Goal: Task Accomplishment & Management: Complete application form

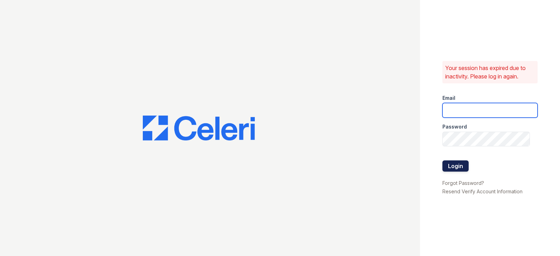
type input "[EMAIL_ADDRESS][DOMAIN_NAME]"
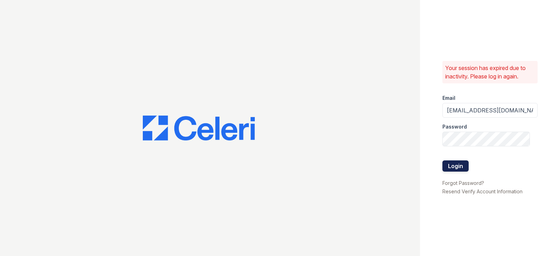
click at [446, 169] on button "Login" at bounding box center [456, 165] width 26 height 11
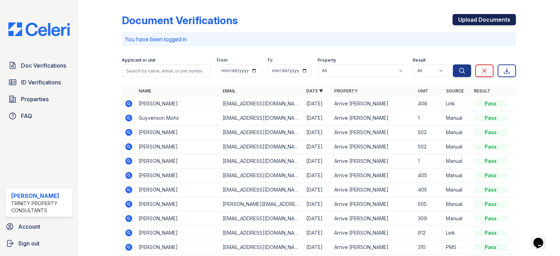
click at [488, 22] on link "Upload Documents" at bounding box center [484, 19] width 63 height 11
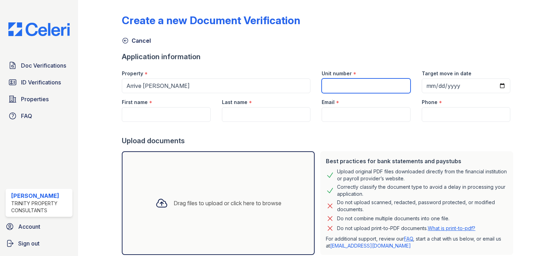
click at [356, 84] on input "Unit number" at bounding box center [366, 85] width 89 height 15
type input "408"
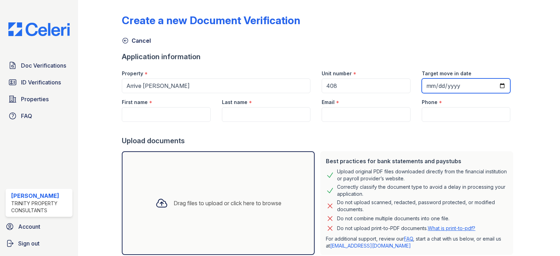
click at [498, 86] on input "Target move in date" at bounding box center [466, 85] width 89 height 15
type input "2025-10-09"
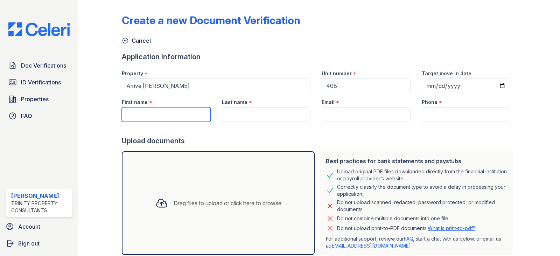
click at [150, 117] on input "First name" at bounding box center [166, 114] width 89 height 15
type input "Ariana"
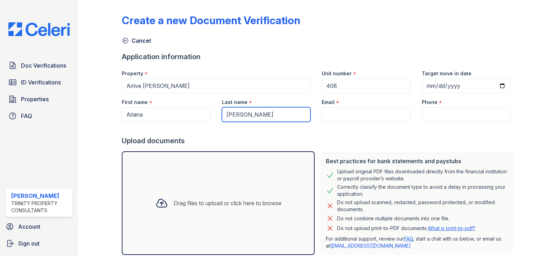
type input "Lewis"
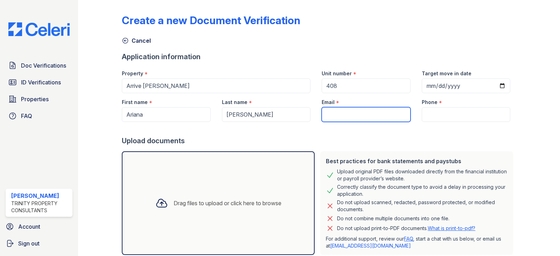
paste input "arianalewis423@icloud.com"
type input "arianalewis423@icloud.com"
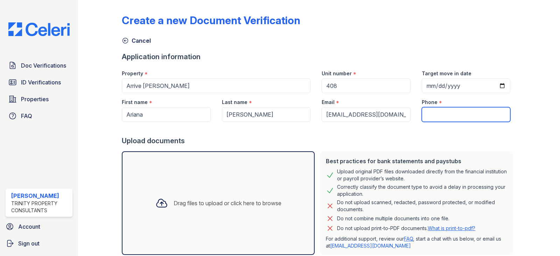
click at [437, 112] on input "Phone" at bounding box center [466, 114] width 89 height 15
paste input "(651) 508-0251"
type input "(651) 508-0251"
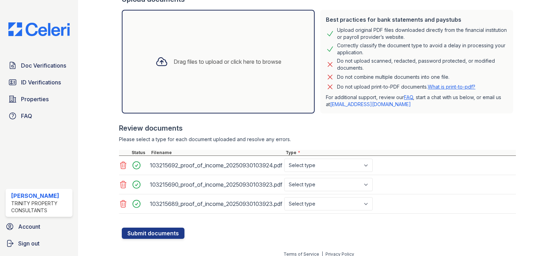
scroll to position [148, 0]
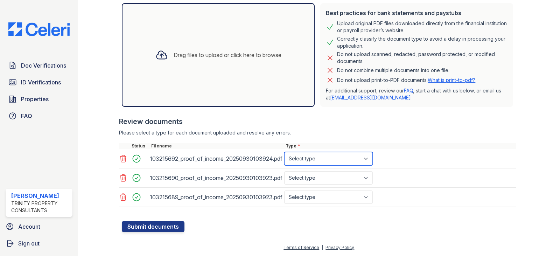
click at [330, 161] on select "Select type Paystub Bank Statement Offer Letter Tax Documents Benefit Award Let…" at bounding box center [328, 158] width 89 height 13
click at [284, 152] on select "Select type Paystub Bank Statement Offer Letter Tax Documents Benefit Award Let…" at bounding box center [328, 158] width 89 height 13
click at [320, 156] on select "Select type Paystub Bank Statement Offer Letter Tax Documents Benefit Award Let…" at bounding box center [328, 158] width 89 height 13
select select "bank_statement"
click at [284, 152] on select "Select type Paystub Bank Statement Offer Letter Tax Documents Benefit Award Let…" at bounding box center [328, 158] width 89 height 13
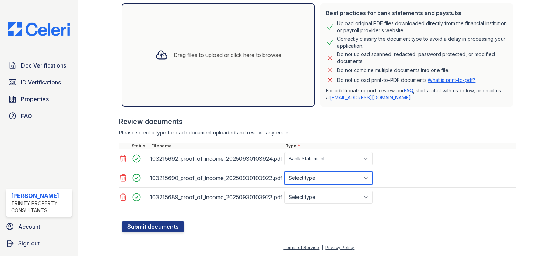
click at [318, 180] on select "Select type Paystub Bank Statement Offer Letter Tax Documents Benefit Award Let…" at bounding box center [328, 177] width 89 height 13
select select "paystub"
click at [284, 171] on select "Select type Paystub Bank Statement Offer Letter Tax Documents Benefit Award Let…" at bounding box center [328, 177] width 89 height 13
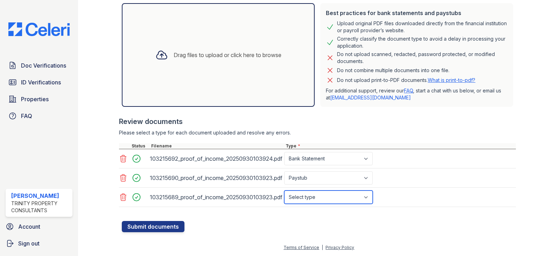
click at [318, 193] on select "Select type Paystub Bank Statement Offer Letter Tax Documents Benefit Award Let…" at bounding box center [328, 196] width 89 height 13
select select "paystub"
click at [284, 190] on select "Select type Paystub Bank Statement Offer Letter Tax Documents Benefit Award Let…" at bounding box center [328, 196] width 89 height 13
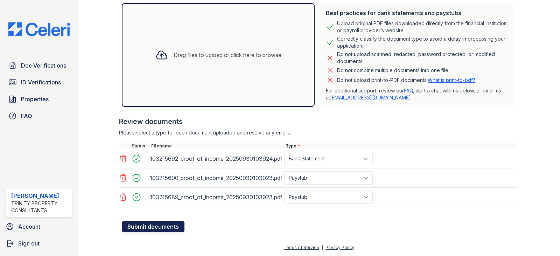
click at [163, 228] on button "Submit documents" at bounding box center [153, 226] width 63 height 11
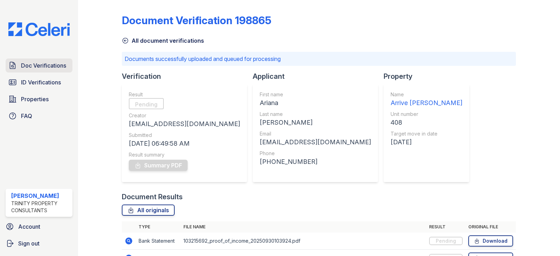
click at [39, 68] on span "Doc Verifications" at bounding box center [43, 65] width 45 height 8
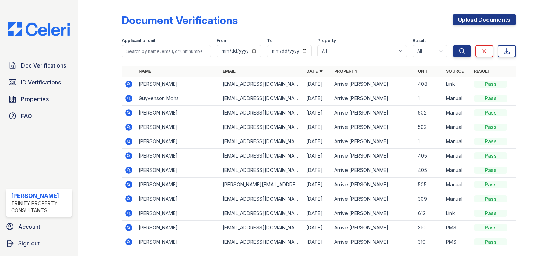
click at [39, 68] on span "Doc Verifications" at bounding box center [43, 65] width 45 height 8
click at [50, 85] on span "ID Verifications" at bounding box center [41, 82] width 40 height 8
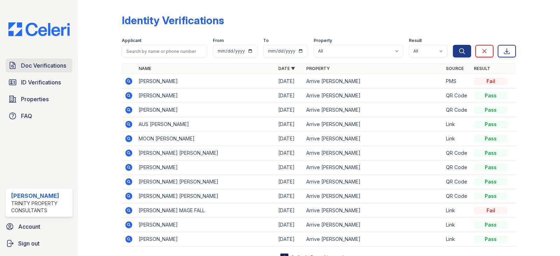
click at [43, 65] on span "Doc Verifications" at bounding box center [43, 65] width 45 height 8
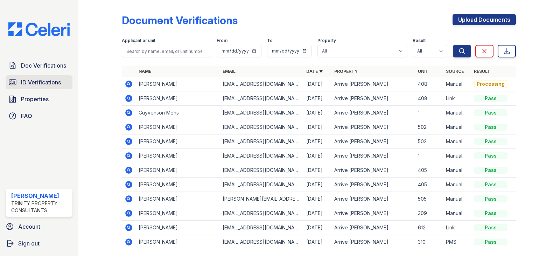
click at [42, 82] on span "ID Verifications" at bounding box center [41, 82] width 40 height 8
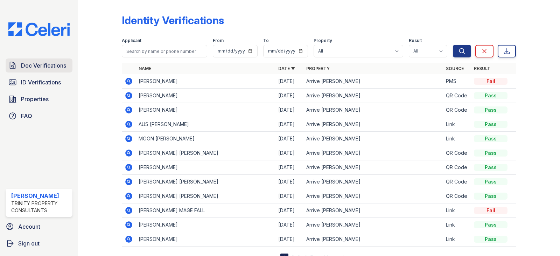
click at [48, 66] on span "Doc Verifications" at bounding box center [43, 65] width 45 height 8
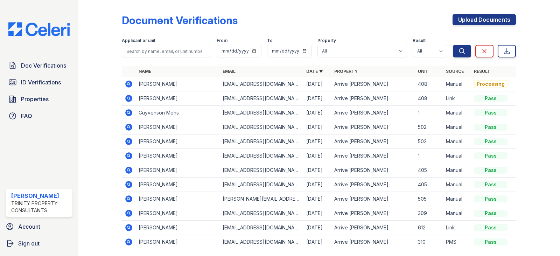
click at [48, 66] on span "Doc Verifications" at bounding box center [43, 65] width 45 height 8
click at [44, 67] on span "Doc Verifications" at bounding box center [43, 65] width 45 height 8
click at [33, 67] on span "Doc Verifications" at bounding box center [43, 65] width 45 height 8
click at [36, 84] on span "ID Verifications" at bounding box center [41, 82] width 40 height 8
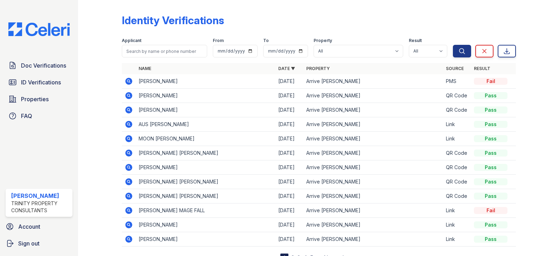
click at [128, 81] on icon at bounding box center [129, 81] width 2 height 2
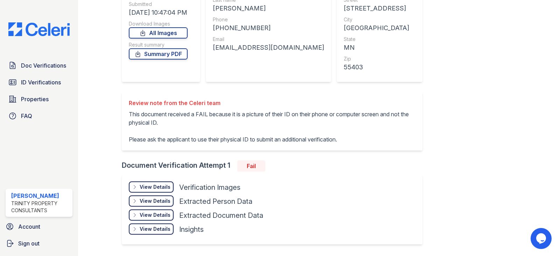
scroll to position [105, 0]
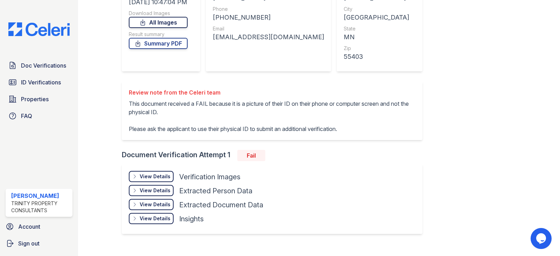
click at [165, 28] on link "All Images" at bounding box center [158, 22] width 59 height 11
click at [50, 67] on span "Doc Verifications" at bounding box center [43, 65] width 45 height 8
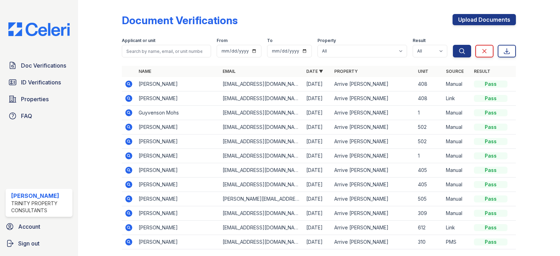
click at [127, 85] on icon at bounding box center [129, 84] width 7 height 7
